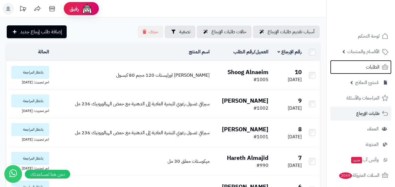
click at [370, 70] on span "الطلبات" at bounding box center [372, 67] width 13 height 8
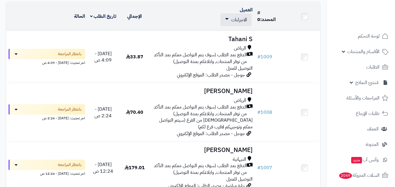
scroll to position [88, 0]
